Goal: Task Accomplishment & Management: Manage account settings

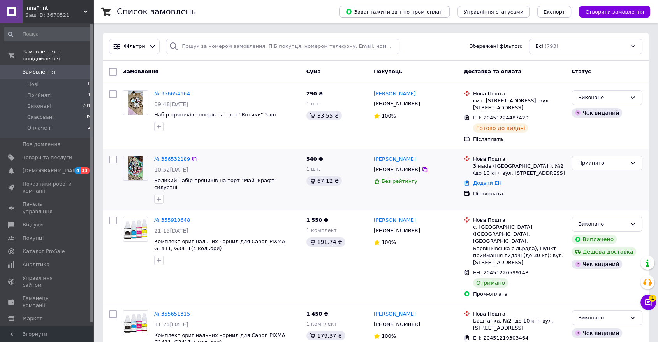
click at [134, 176] on img at bounding box center [135, 168] width 14 height 24
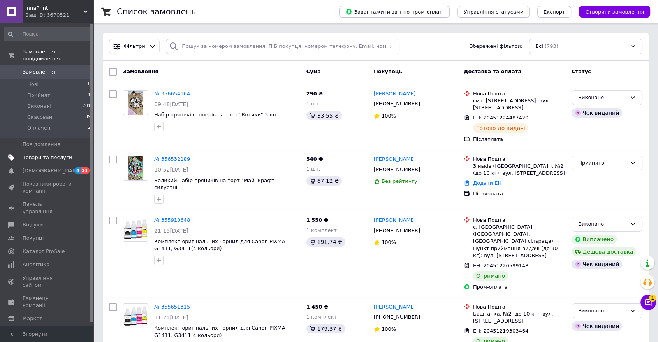
click at [38, 154] on span "Товари та послуги" at bounding box center [47, 157] width 49 height 7
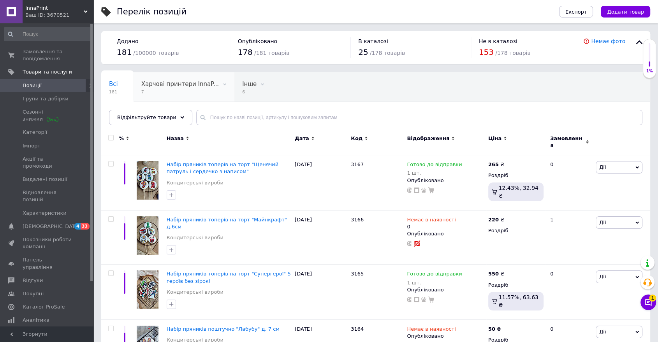
click at [186, 84] on span "Харчові принтери InnaP..." at bounding box center [179, 84] width 77 height 7
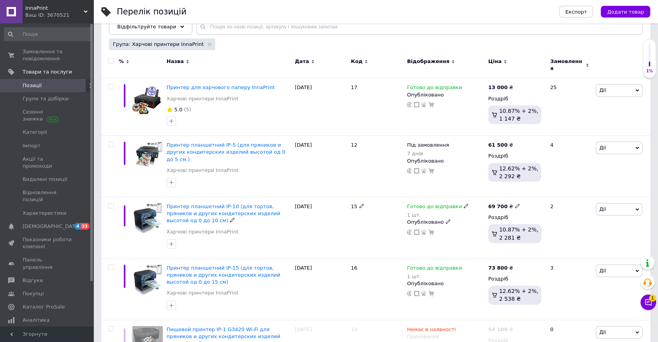
scroll to position [88, 0]
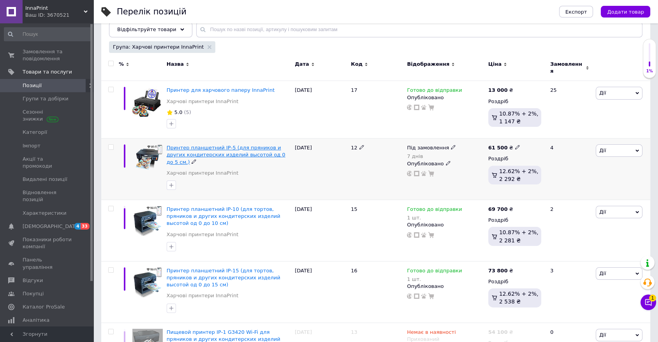
click at [228, 146] on span "Принтер планшетний ІР-5 (для пряников и других кондитерских изделий высотой од …" at bounding box center [226, 155] width 119 height 20
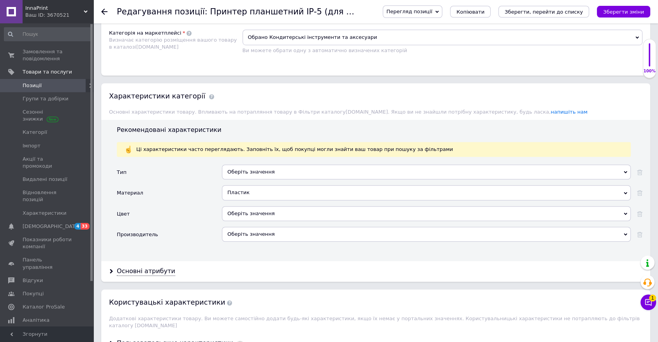
scroll to position [565, 0]
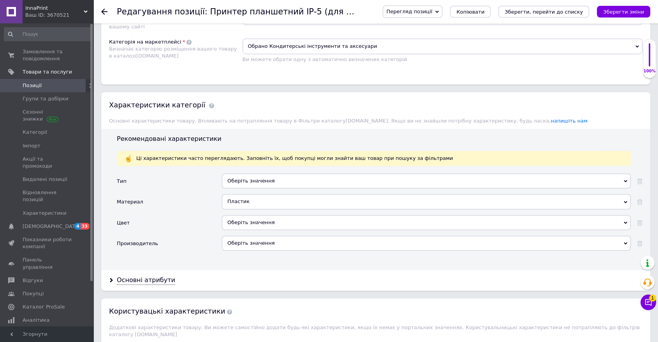
click at [105, 12] on icon at bounding box center [104, 12] width 6 height 6
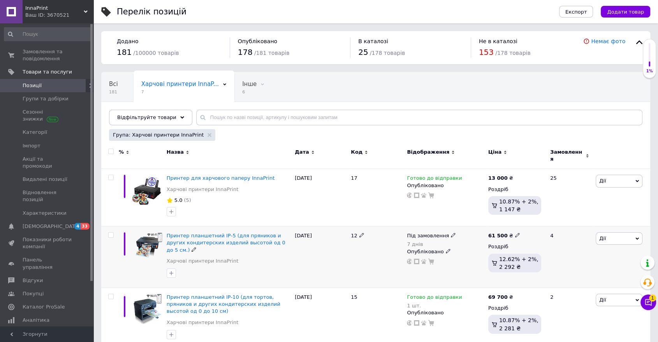
click at [451, 233] on icon at bounding box center [453, 235] width 5 height 5
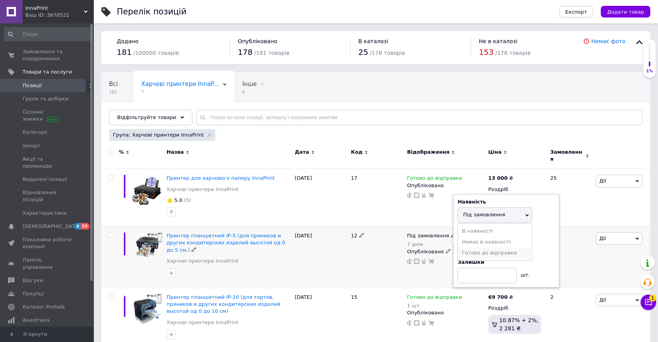
click at [469, 248] on li "Готово до відправки" at bounding box center [495, 253] width 74 height 11
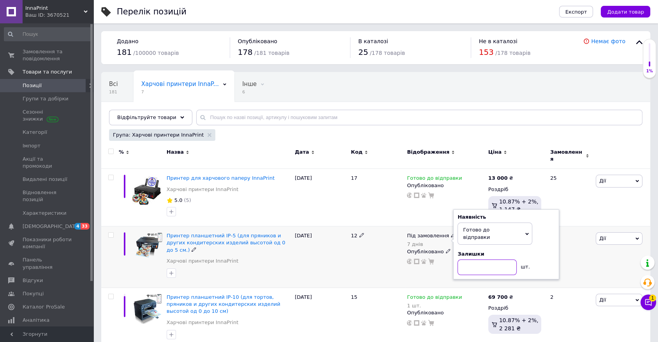
click at [469, 260] on input at bounding box center [486, 268] width 59 height 16
type input "1"
